Goal: Book appointment/travel/reservation

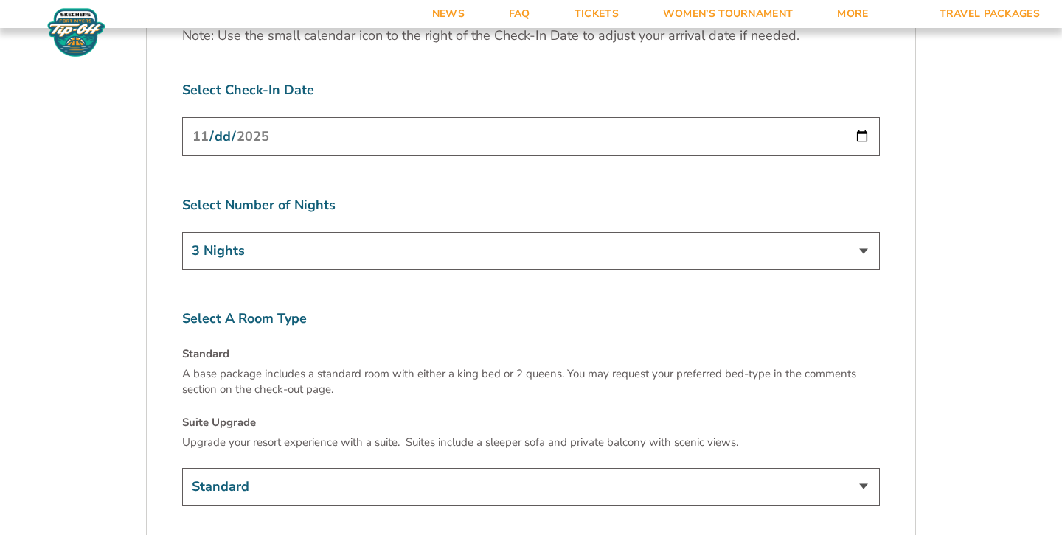
scroll to position [2279, 0]
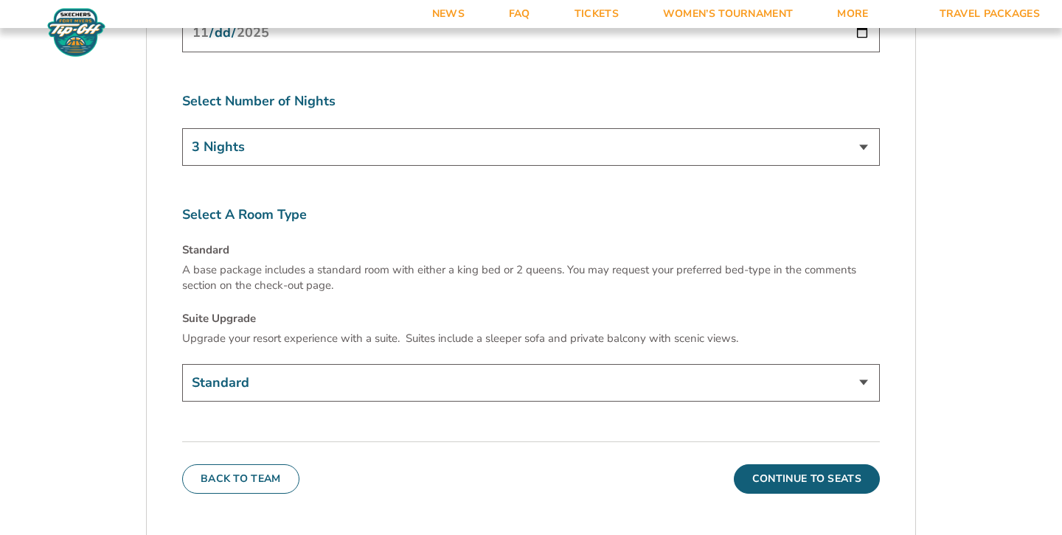
click at [413, 364] on select "Standard Suite Upgrade (+$145 per night)" at bounding box center [531, 383] width 698 height 38
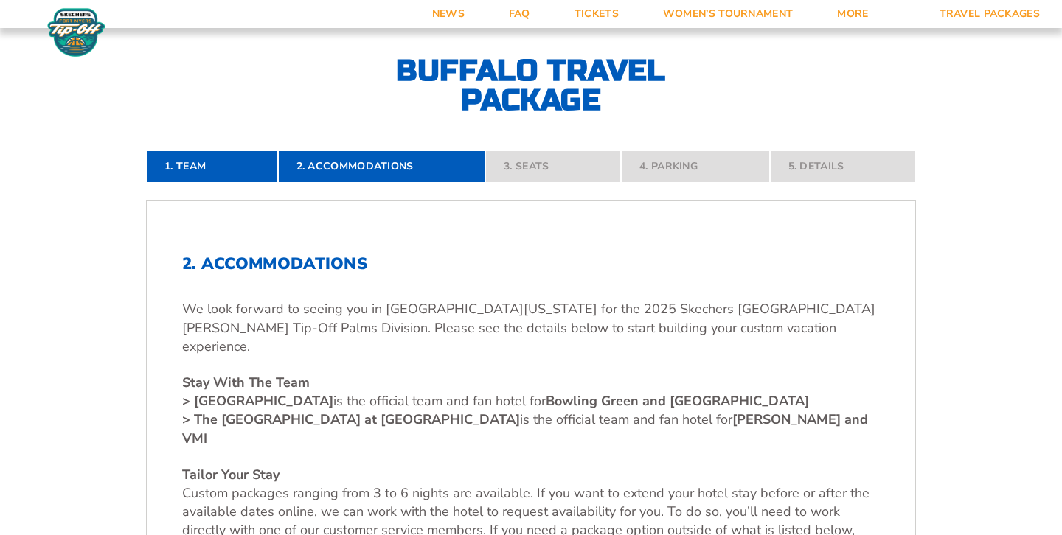
scroll to position [225, 0]
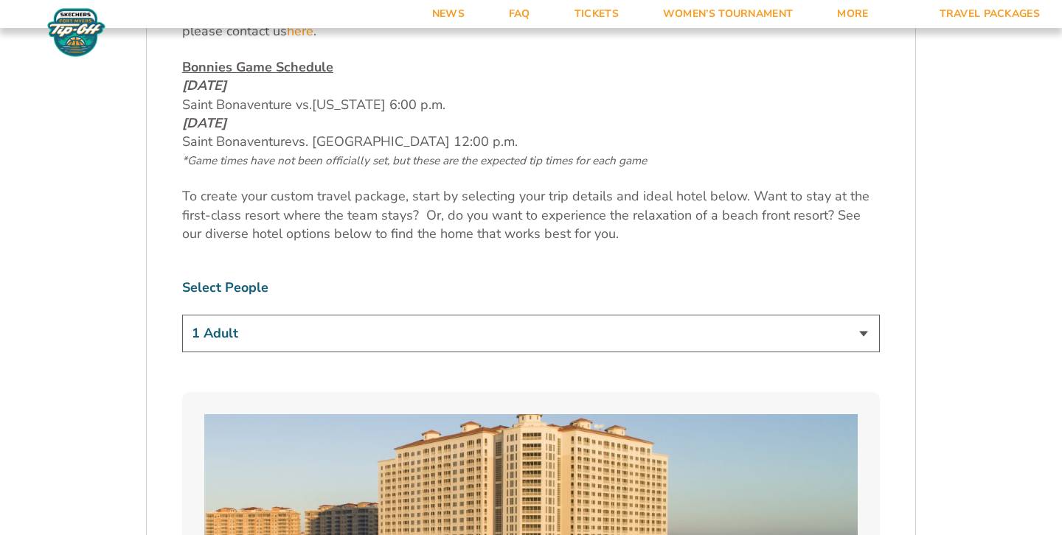
scroll to position [760, 0]
click at [443, 333] on select "1 Adult 2 Adults 3 Adults 4 Adults 2 Adults + 1 Child 2 Adults + 2 Children 2 A…" at bounding box center [531, 333] width 698 height 38
select select "2 Adults"
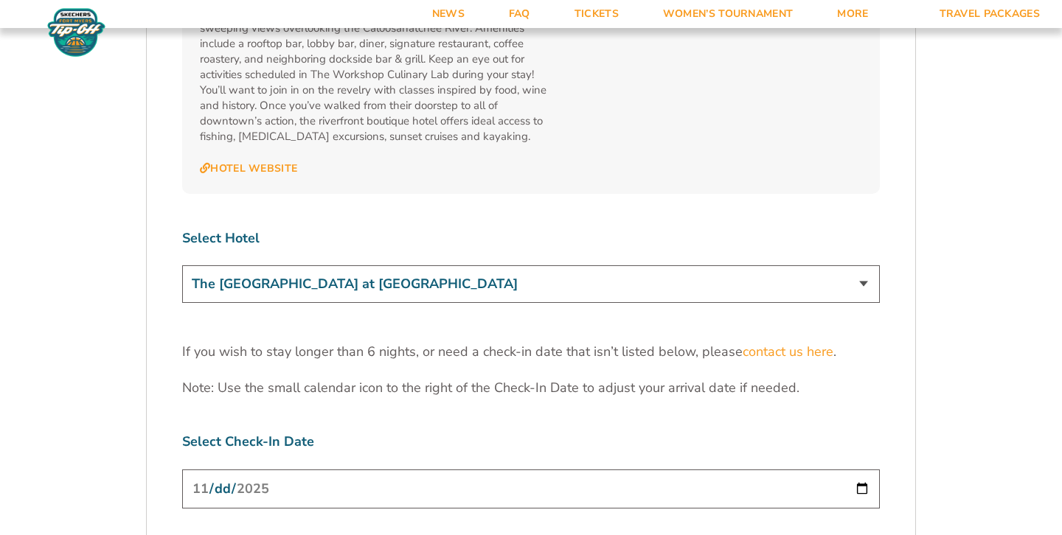
scroll to position [4409, 0]
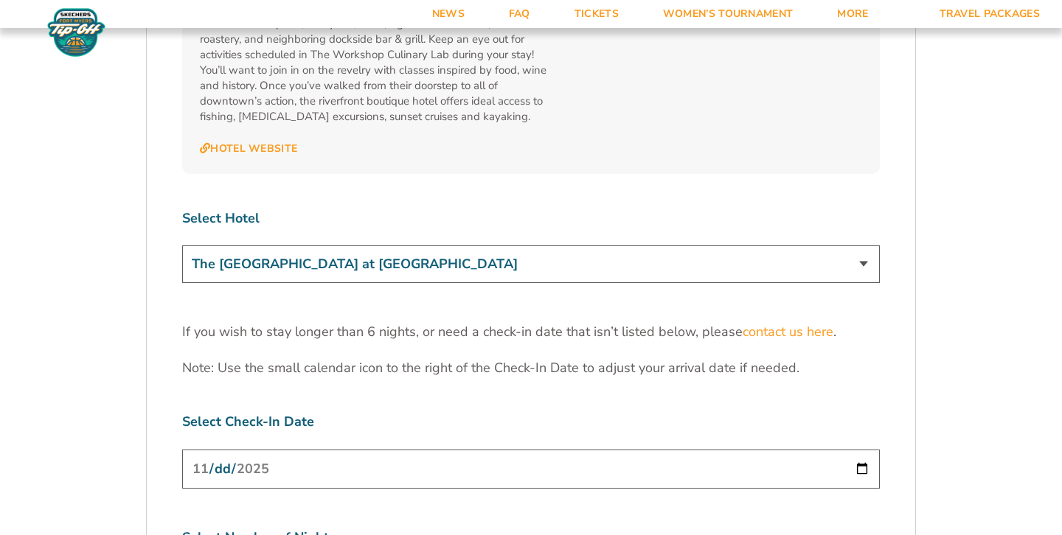
click at [480, 246] on select "The [GEOGRAPHIC_DATA] at [GEOGRAPHIC_DATA] [GEOGRAPHIC_DATA] [GEOGRAPHIC_DATA],…" at bounding box center [531, 265] width 698 height 38
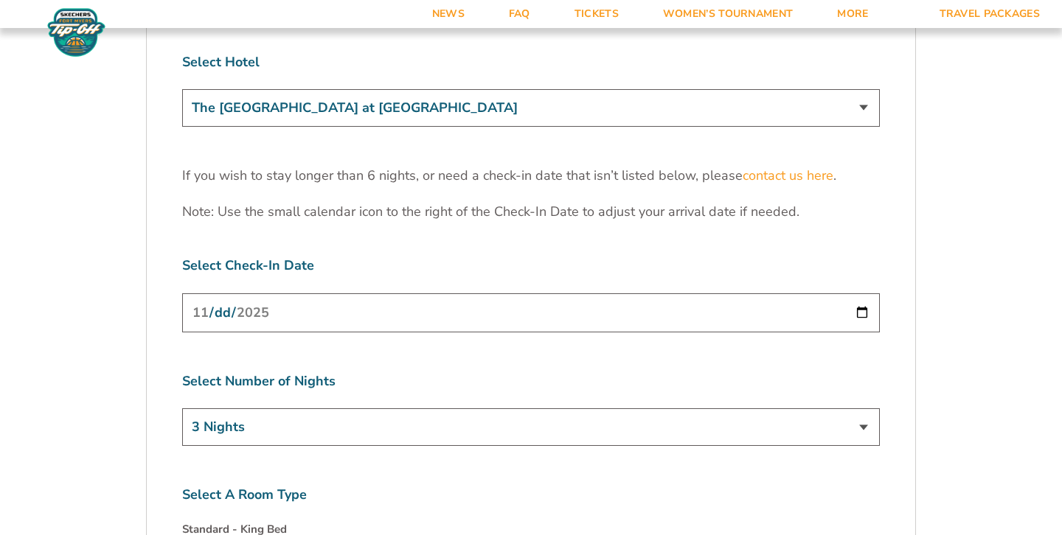
scroll to position [4572, 0]
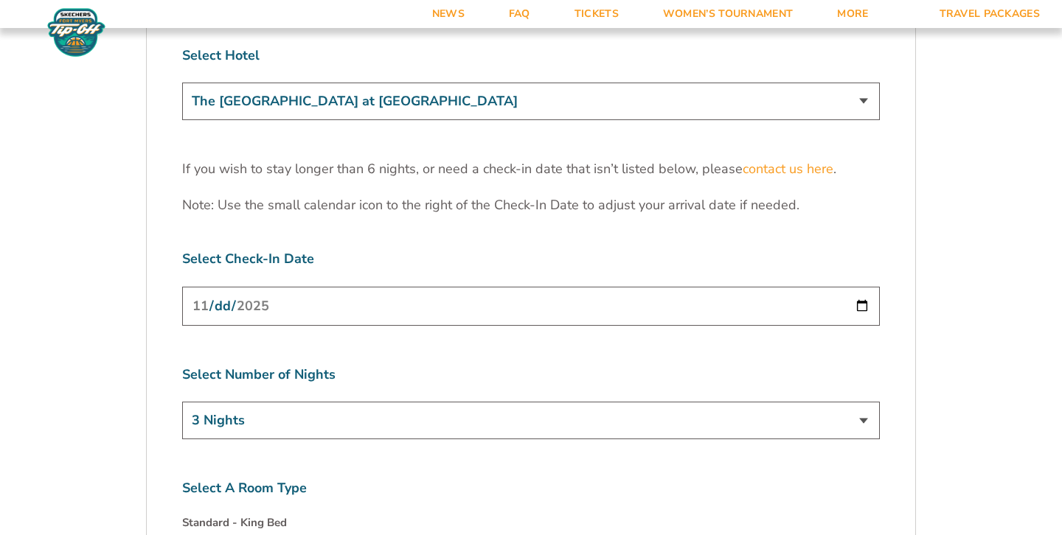
click at [860, 287] on input "[DATE]" at bounding box center [531, 306] width 698 height 39
click at [853, 366] on div "Select Number of Nights 3 Nights 4 Nights 5 Nights 6 Nights" at bounding box center [531, 405] width 698 height 78
click at [862, 287] on input "[DATE]" at bounding box center [531, 306] width 698 height 39
type input "[DATE]"
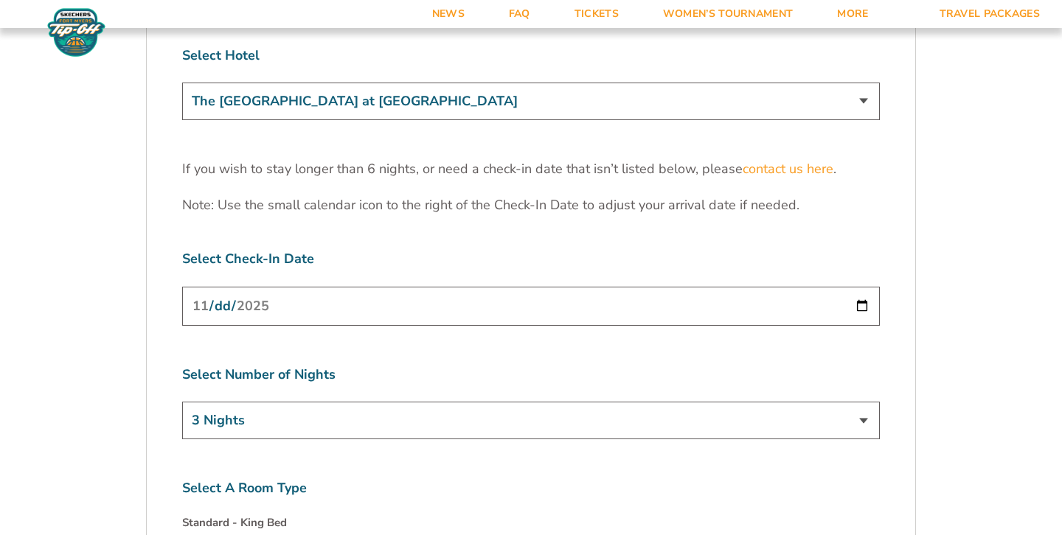
click at [311, 402] on select "3 Nights 4 Nights 5 Nights 6 Nights" at bounding box center [531, 421] width 698 height 38
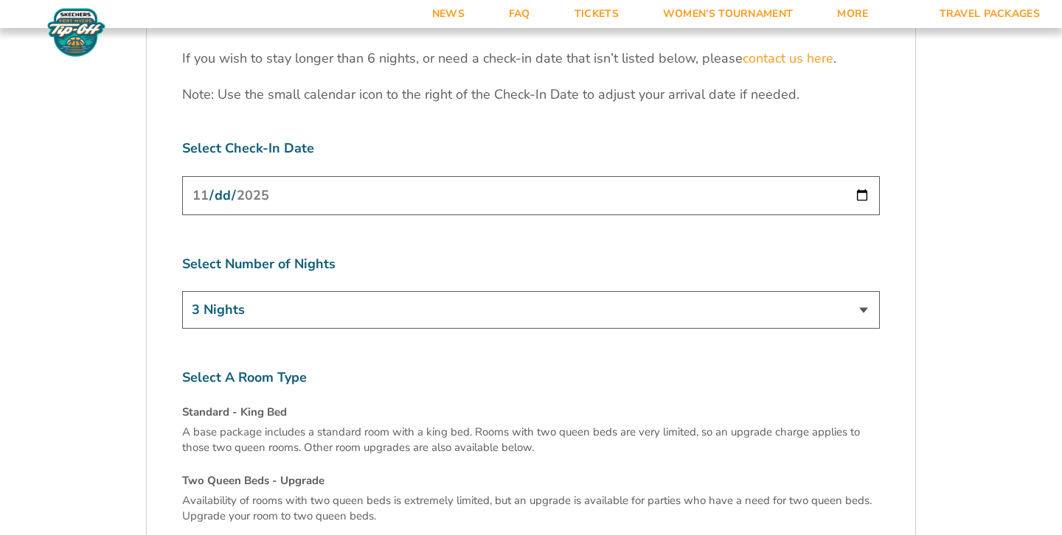
click at [358, 176] on input "[DATE]" at bounding box center [531, 195] width 698 height 39
click at [858, 176] on input "[DATE]" at bounding box center [531, 195] width 698 height 39
click at [400, 425] on p "A base package includes a standard room with a king bed. Rooms with two queen b…" at bounding box center [531, 440] width 698 height 31
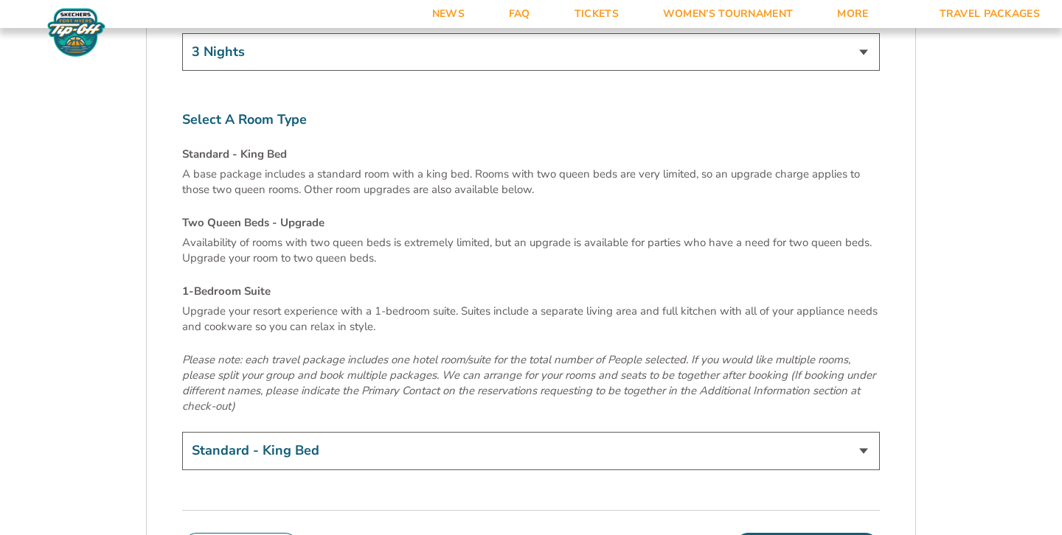
scroll to position [4952, 0]
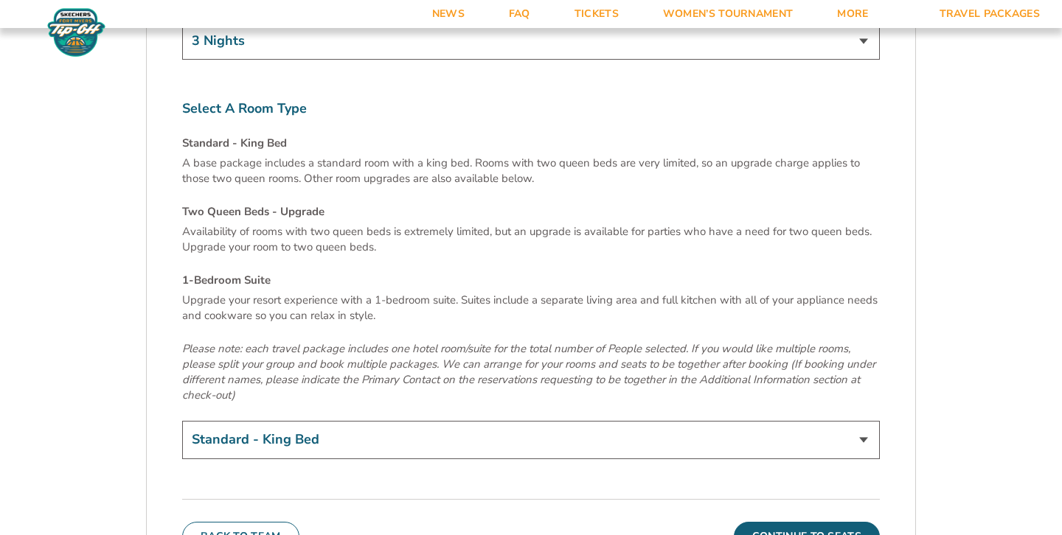
click at [780, 421] on select "Standard - King Bed Two Queen Beds - Upgrade (+$15 per night) 1-Bedroom Suite (…" at bounding box center [531, 440] width 698 height 38
click at [793, 522] on button "Continue To Seats" at bounding box center [807, 536] width 146 height 29
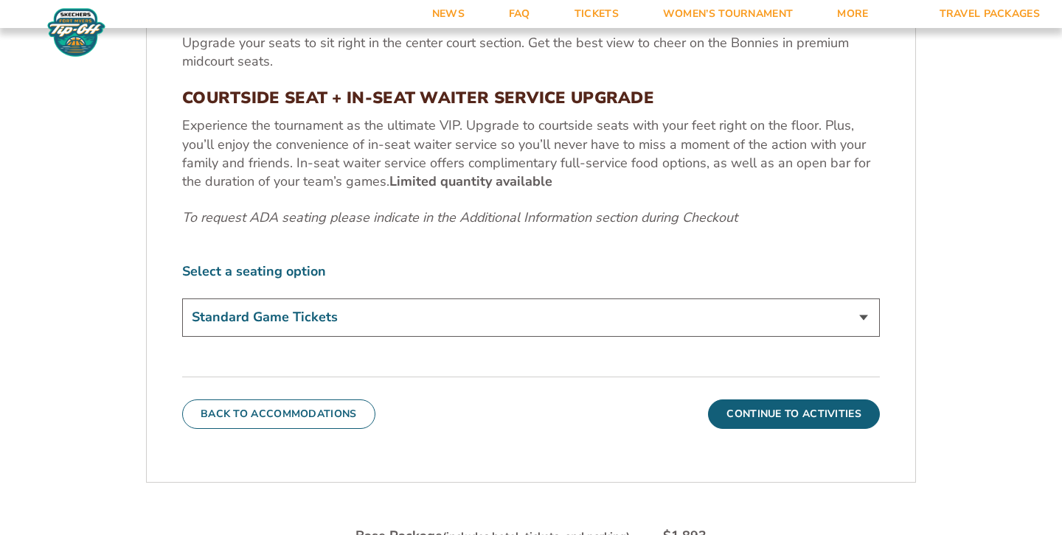
scroll to position [659, 0]
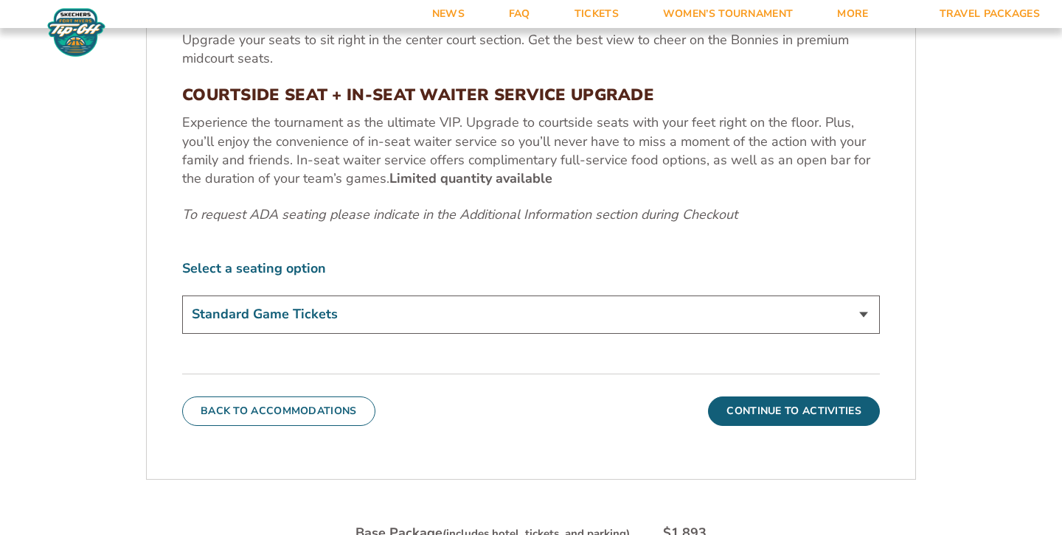
click at [399, 313] on select "Standard Game Tickets Midcourt Seat Upgrade (+$100 per person) Courtside Seat +…" at bounding box center [531, 315] width 698 height 38
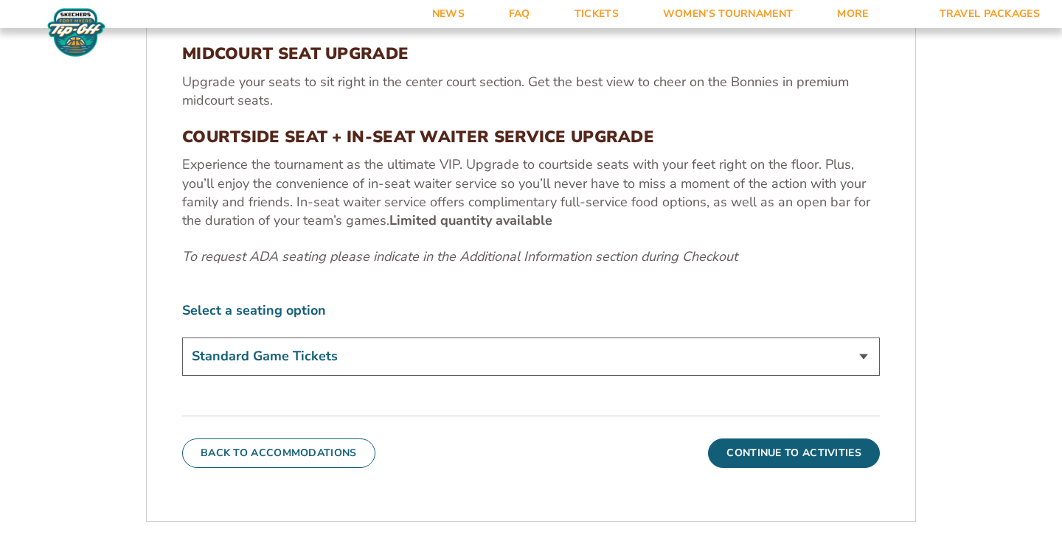
scroll to position [647, 0]
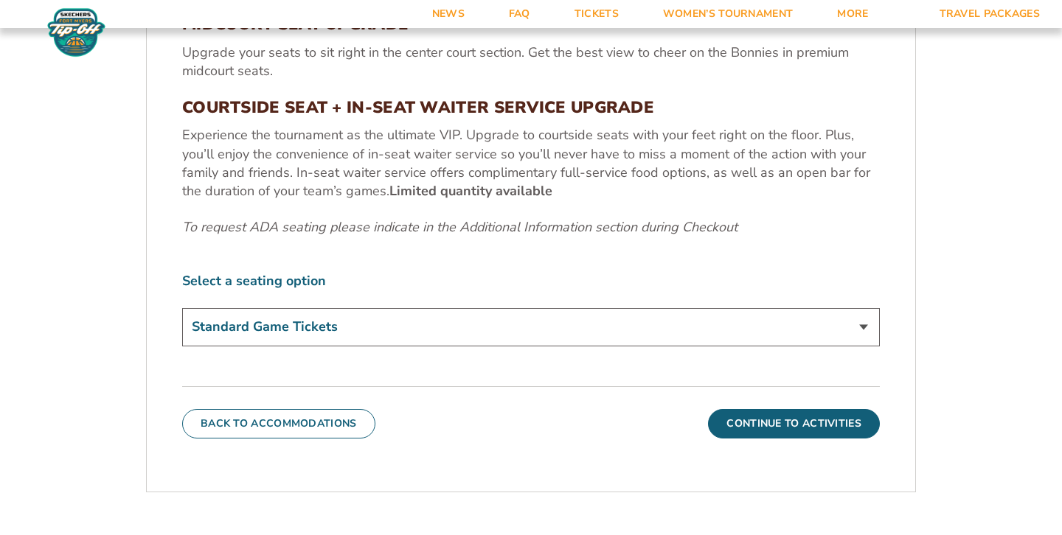
click at [421, 329] on select "Standard Game Tickets Midcourt Seat Upgrade (+$100 per person) Courtside Seat +…" at bounding box center [531, 327] width 698 height 38
click at [767, 418] on button "Continue To Activities" at bounding box center [794, 423] width 172 height 29
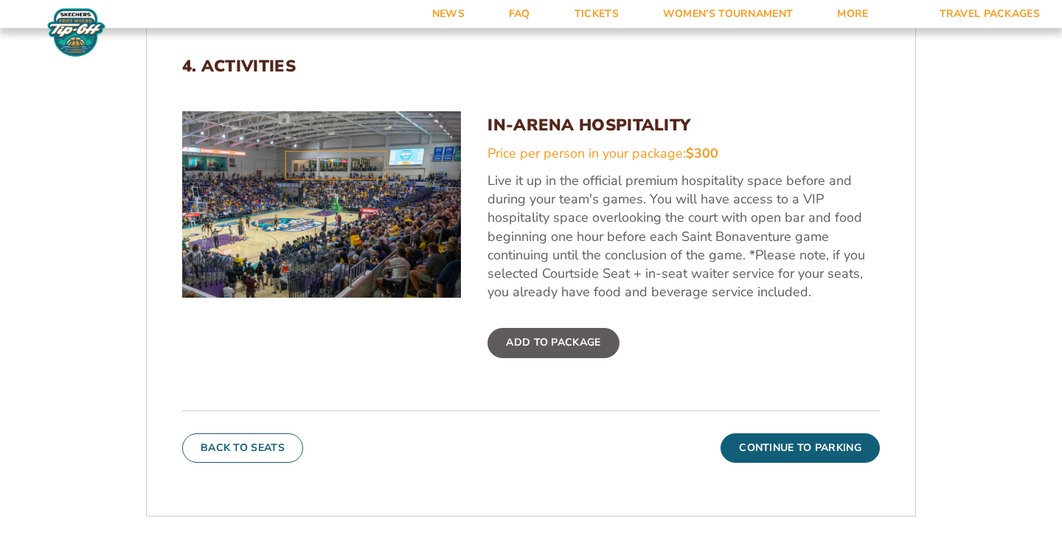
scroll to position [517, 0]
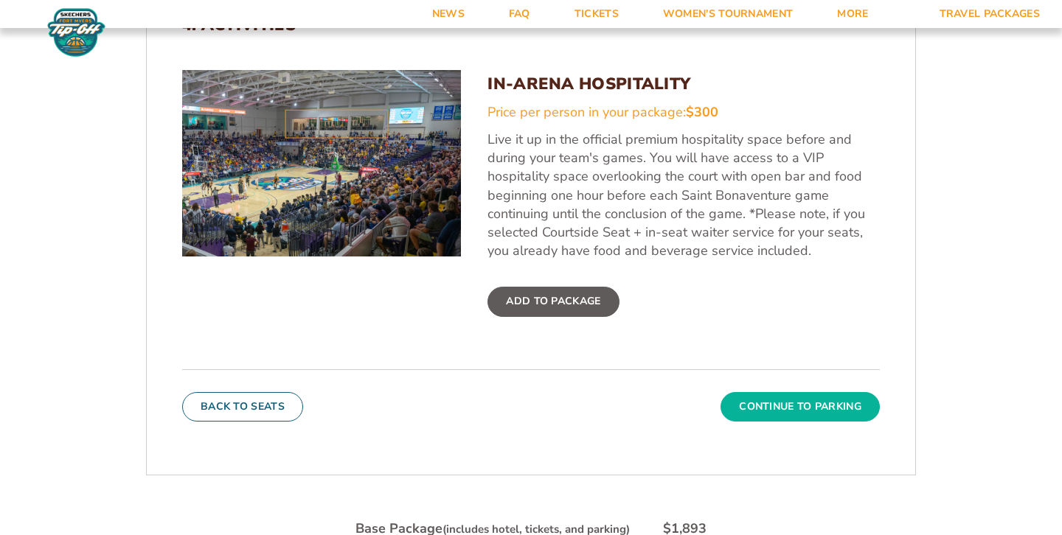
click at [754, 417] on button "Continue To Parking" at bounding box center [799, 406] width 159 height 29
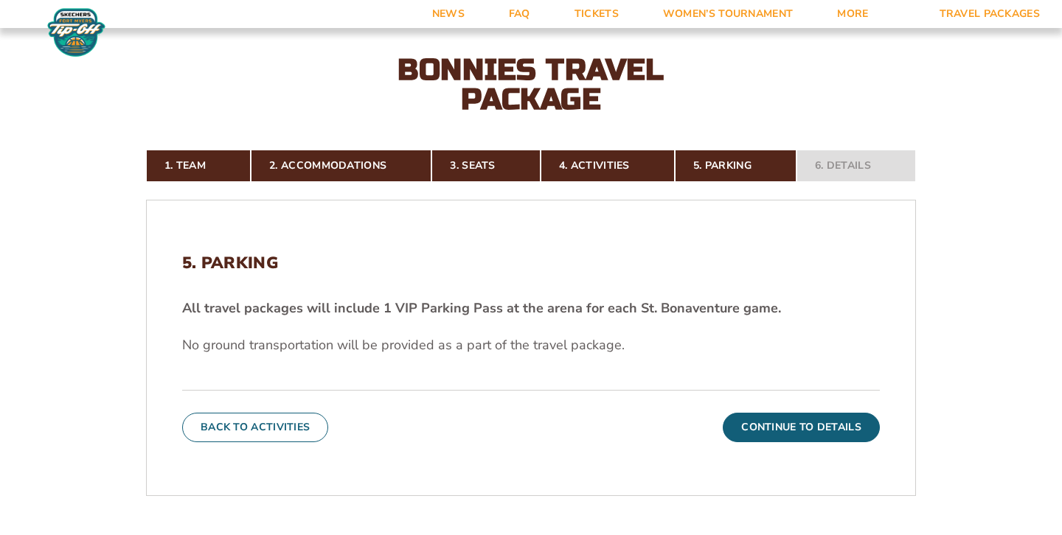
scroll to position [289, 0]
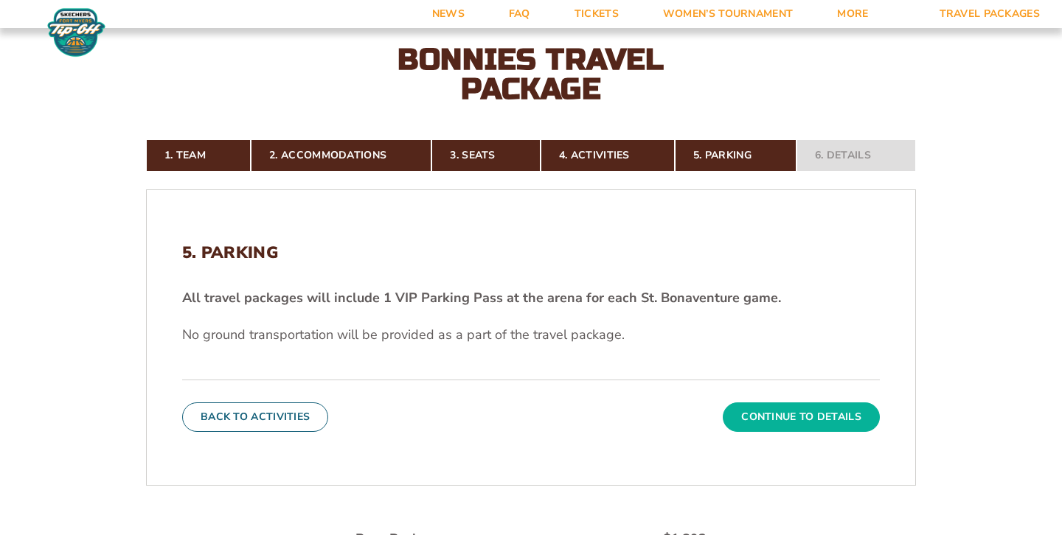
click at [786, 420] on button "Continue To Details" at bounding box center [801, 417] width 157 height 29
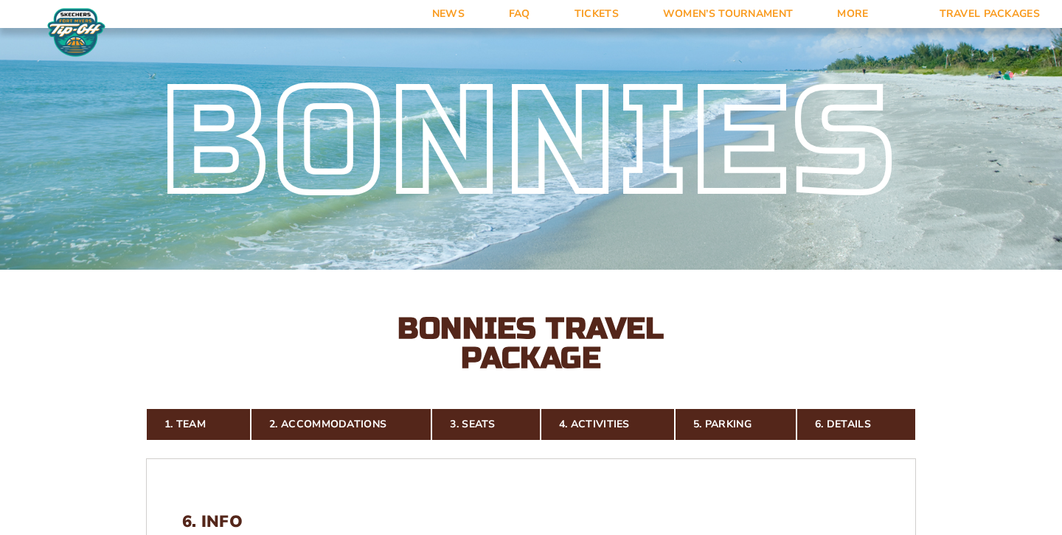
scroll to position [0, 0]
